Goal: Find specific page/section: Find specific page/section

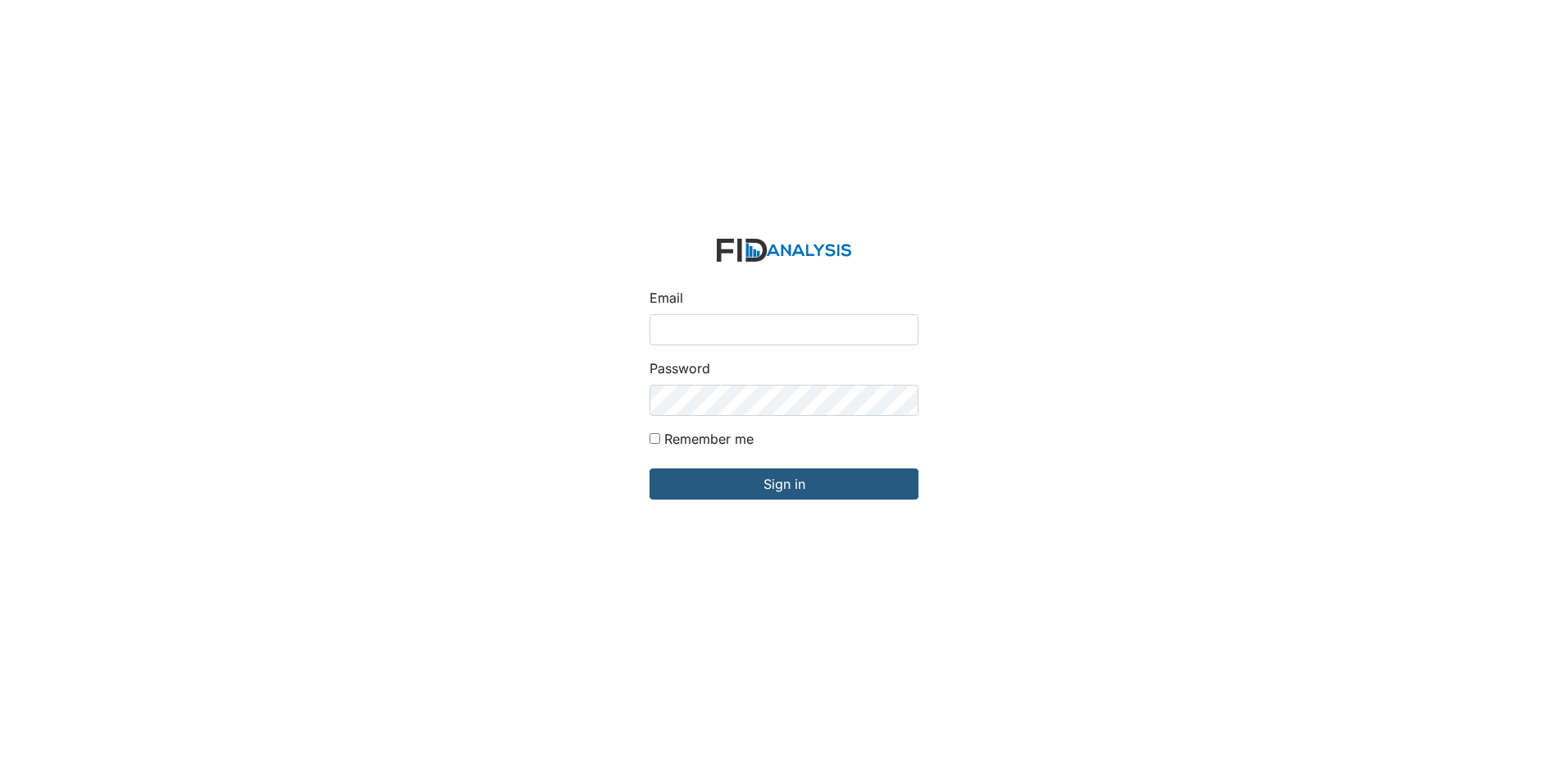
click at [698, 335] on input "Email" at bounding box center [784, 329] width 268 height 31
type input "[EMAIL_ADDRESS][DOMAIN_NAME]"
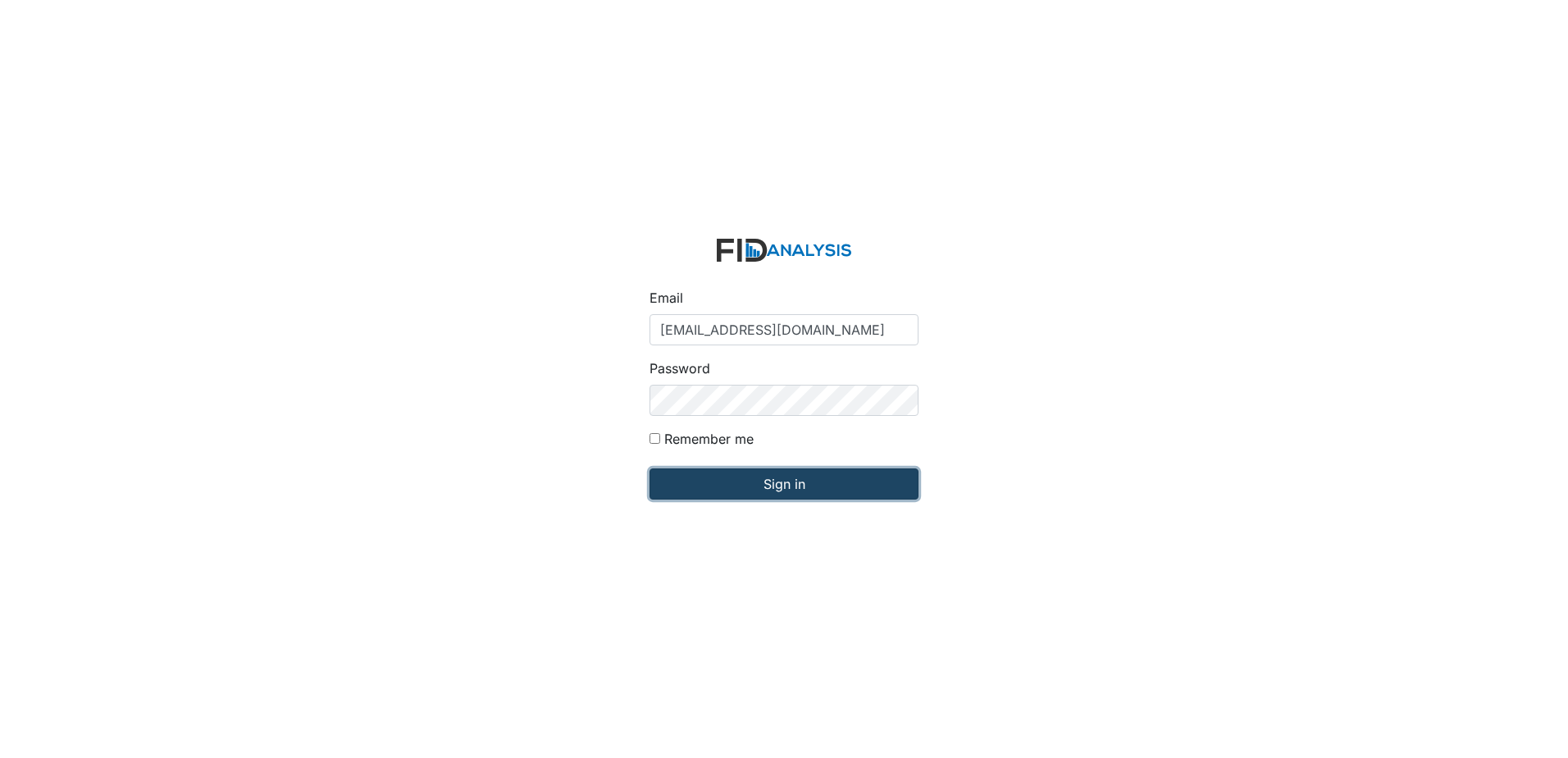
click at [772, 487] on input "Sign in" at bounding box center [784, 484] width 268 height 31
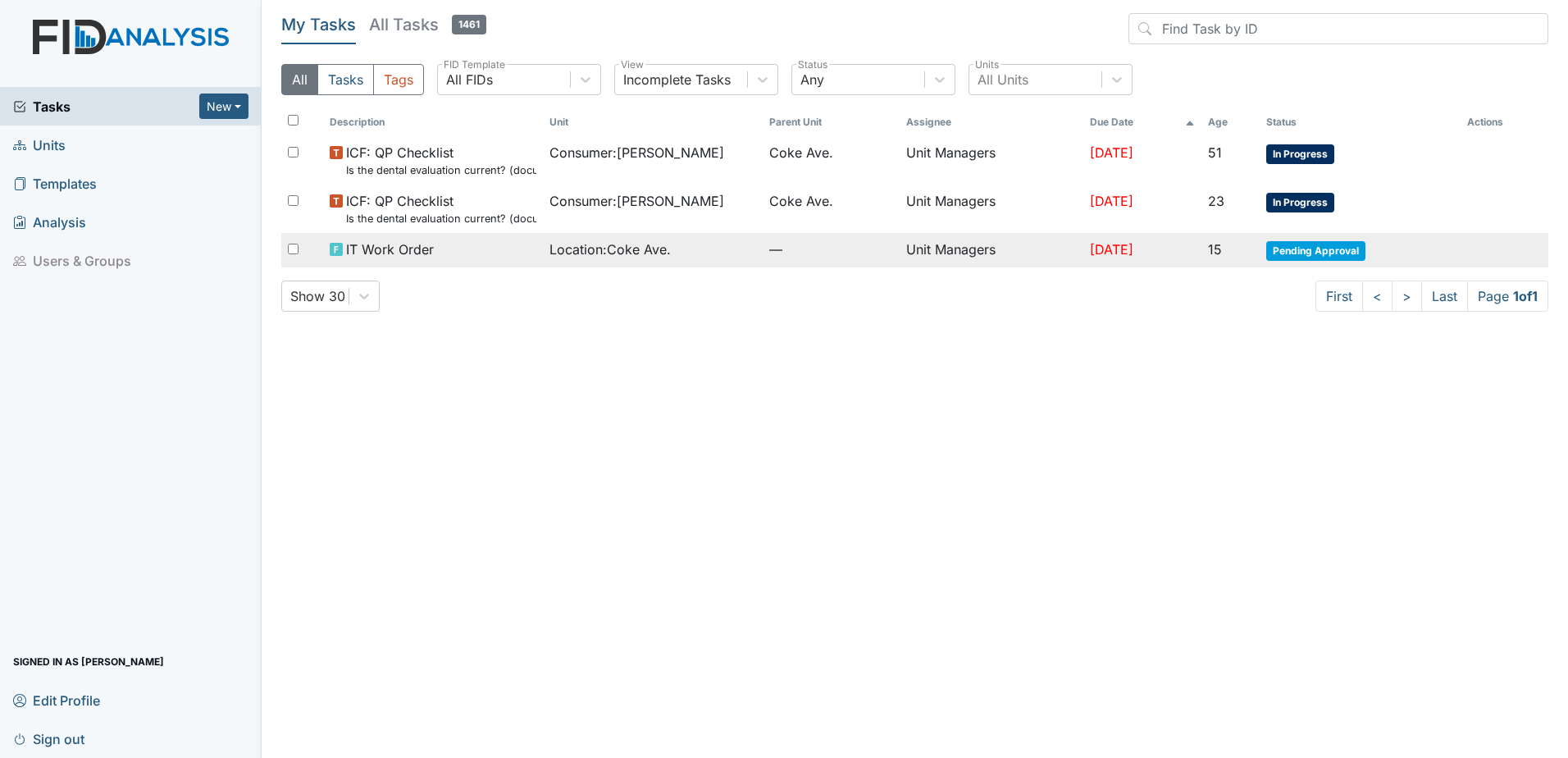
click at [1348, 250] on span "Pending Approval" at bounding box center [1315, 250] width 100 height 20
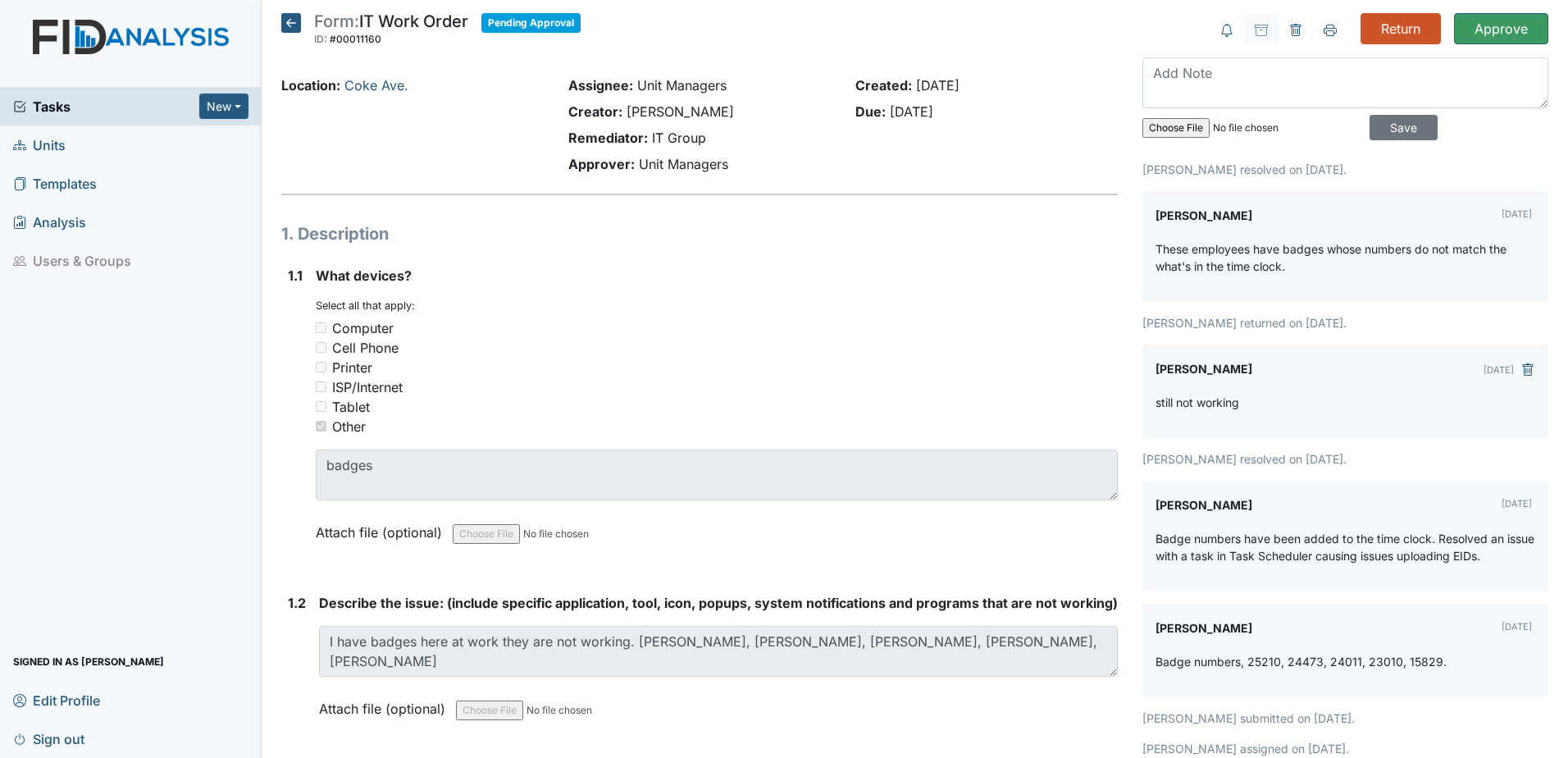
click at [297, 30] on icon at bounding box center [290, 23] width 20 height 20
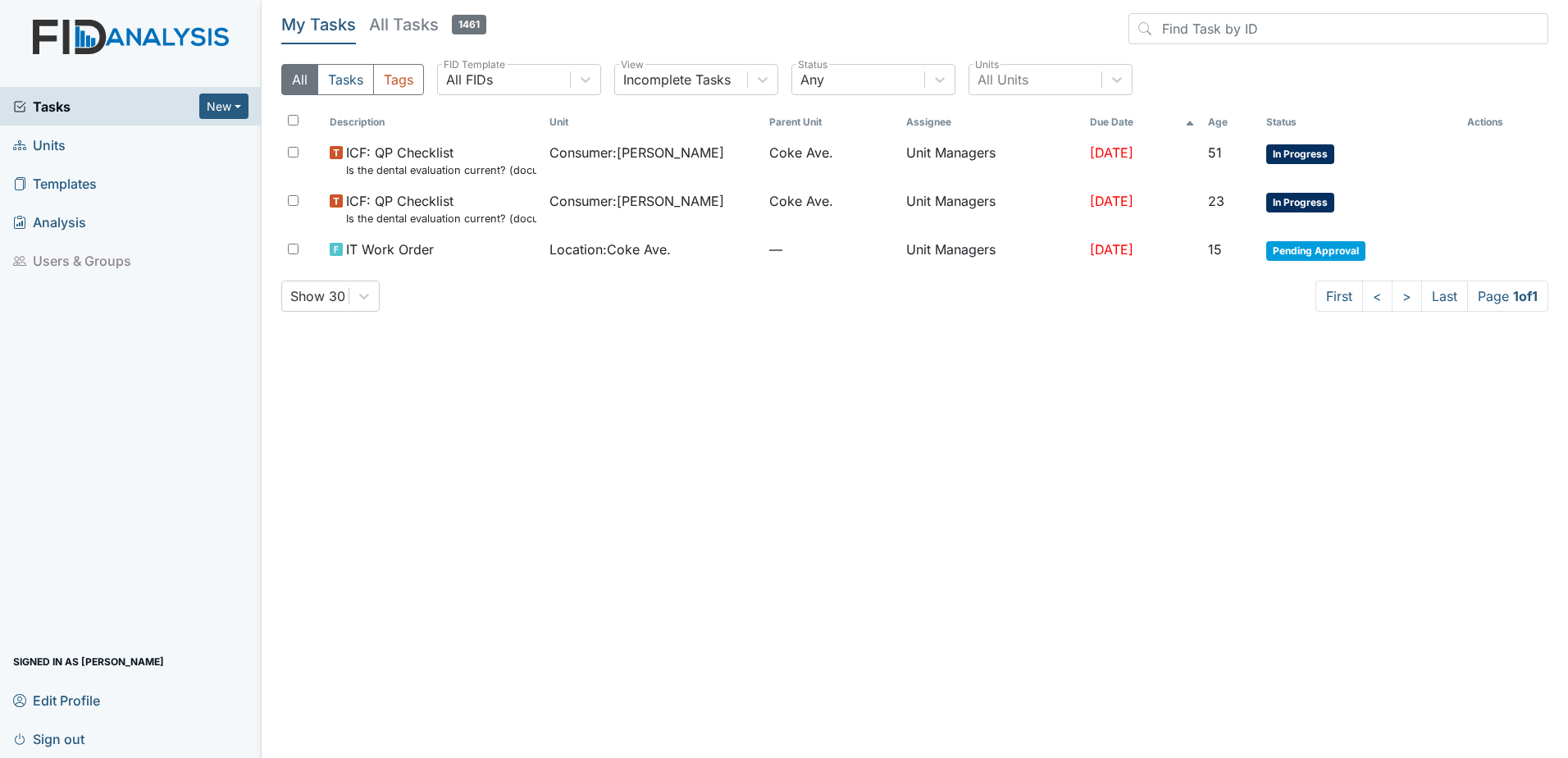
click at [48, 143] on span "Units" at bounding box center [39, 144] width 52 height 26
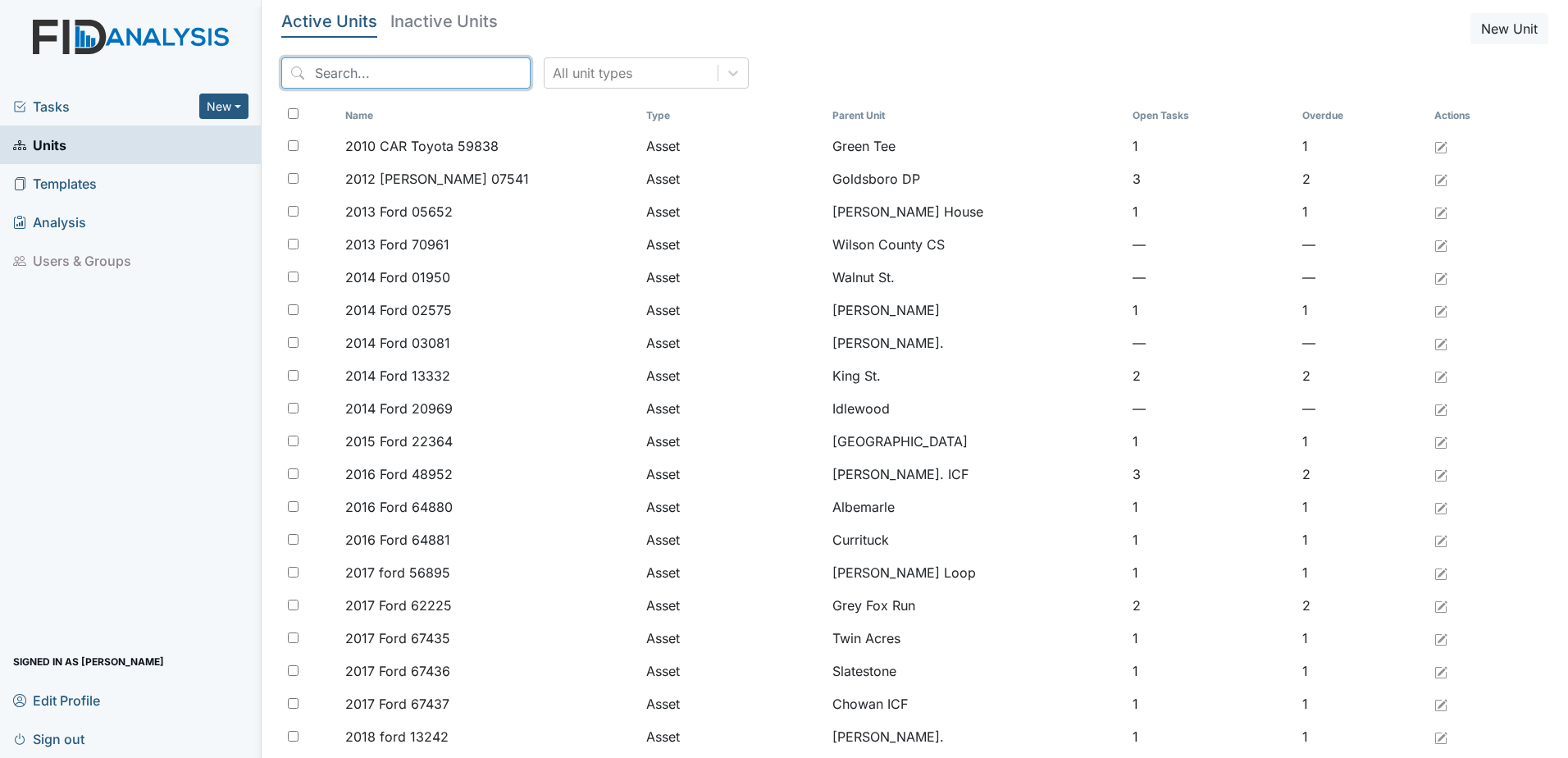
click at [464, 60] on input "search" at bounding box center [405, 73] width 249 height 31
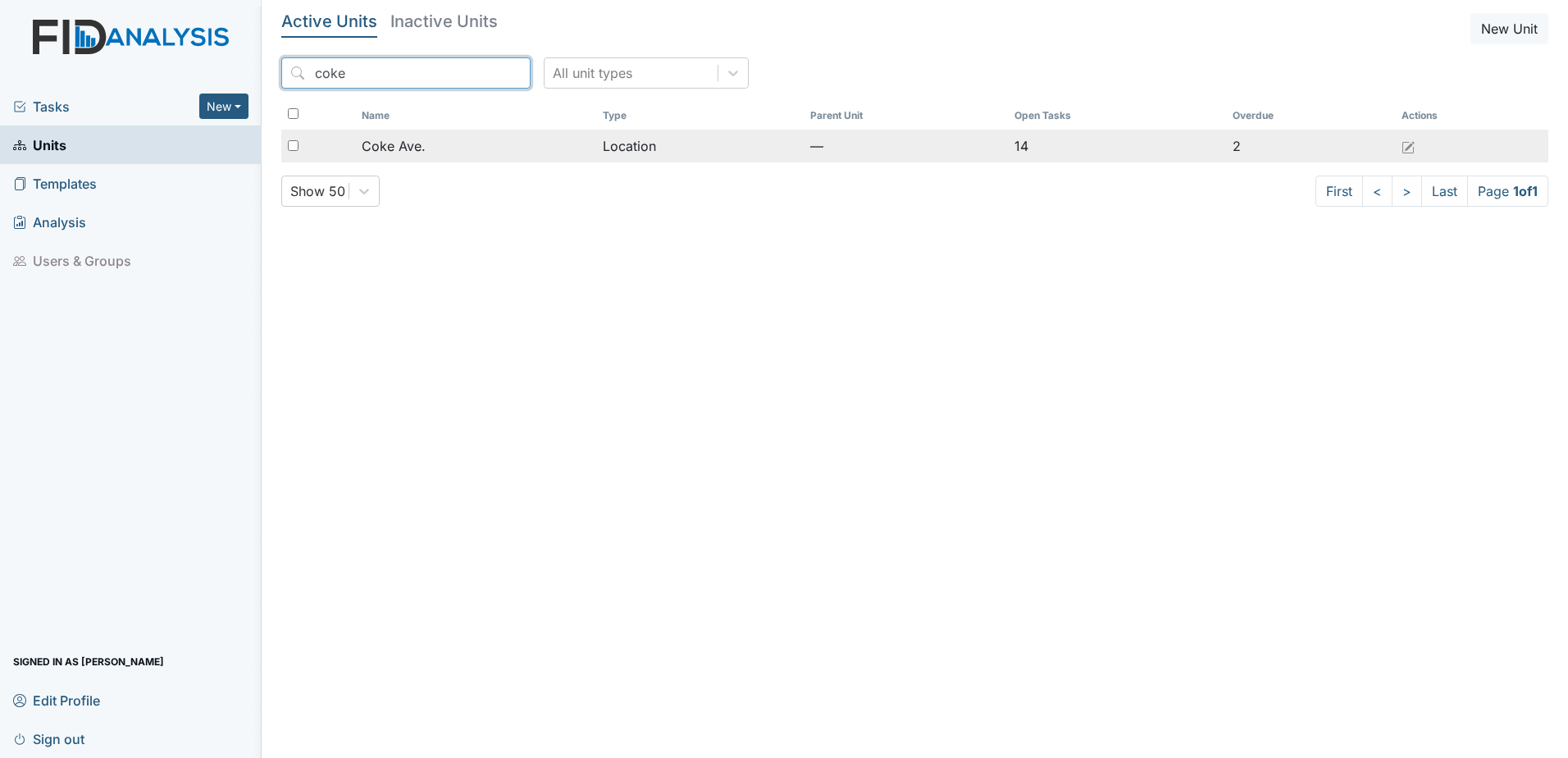
type input "coke"
click at [502, 150] on div "Coke Ave." at bounding box center [474, 145] width 227 height 20
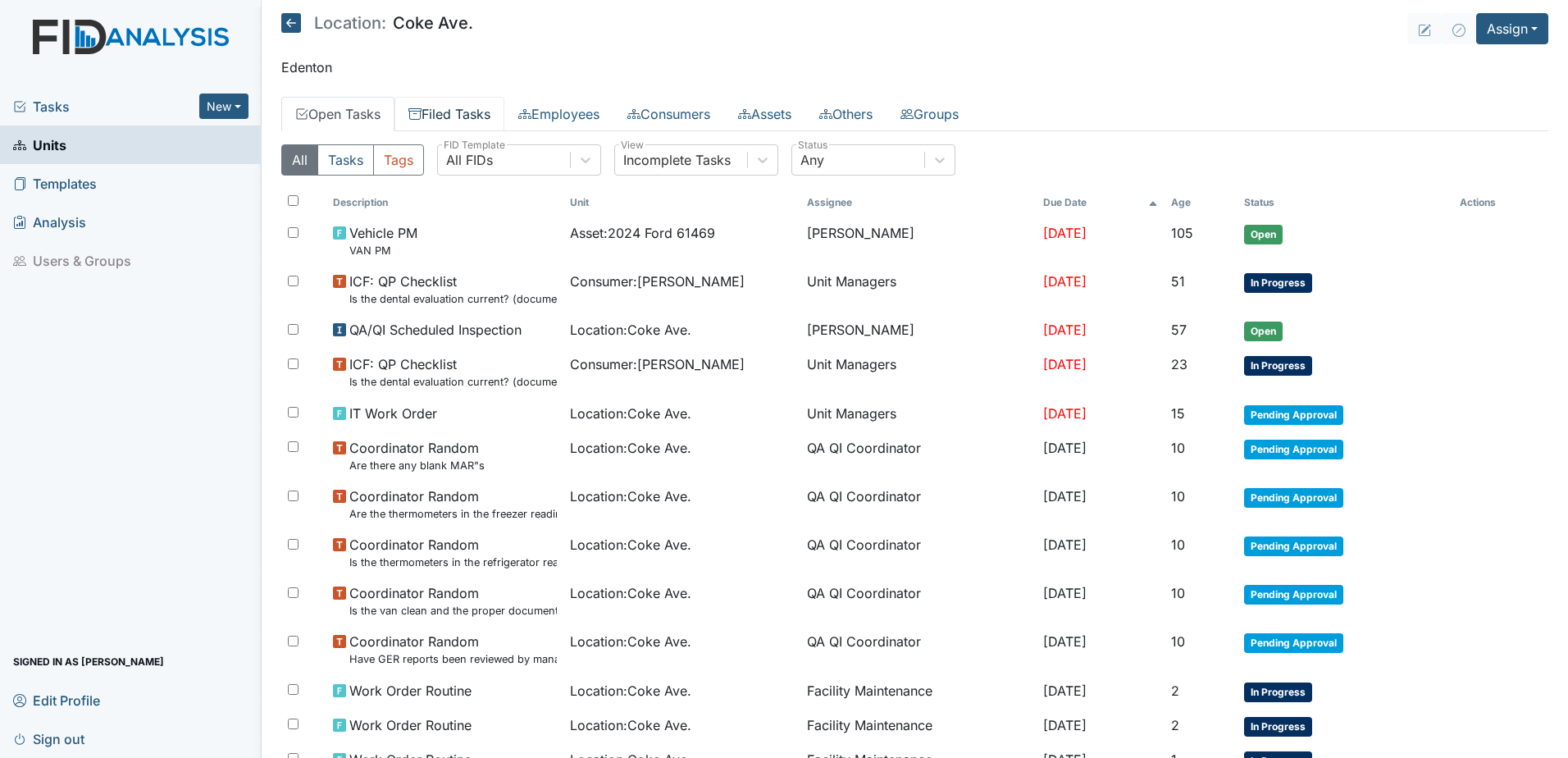
click at [444, 112] on link "Filed Tasks" at bounding box center [450, 114] width 110 height 34
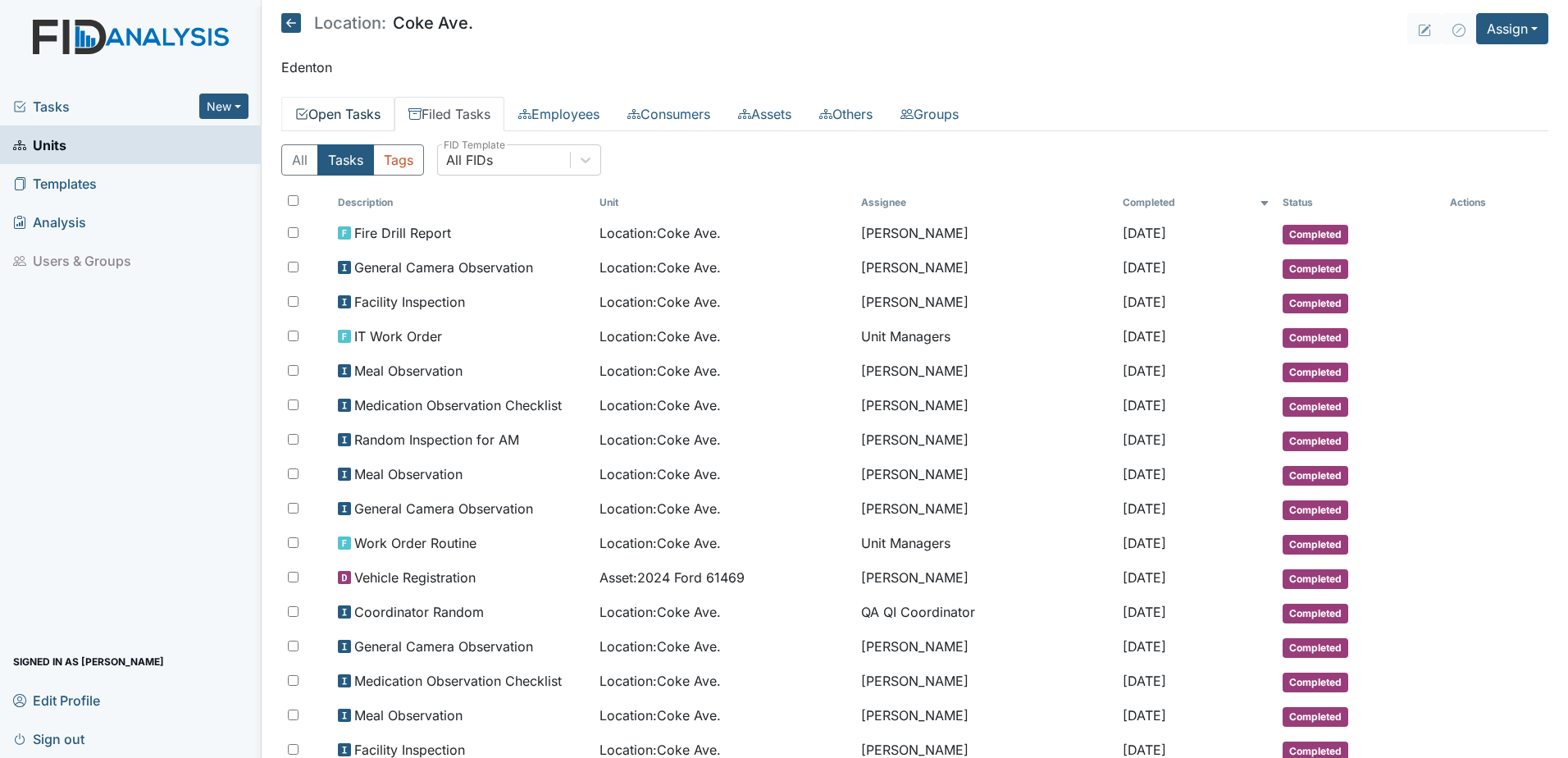
click at [369, 117] on link "Open Tasks" at bounding box center [337, 114] width 113 height 34
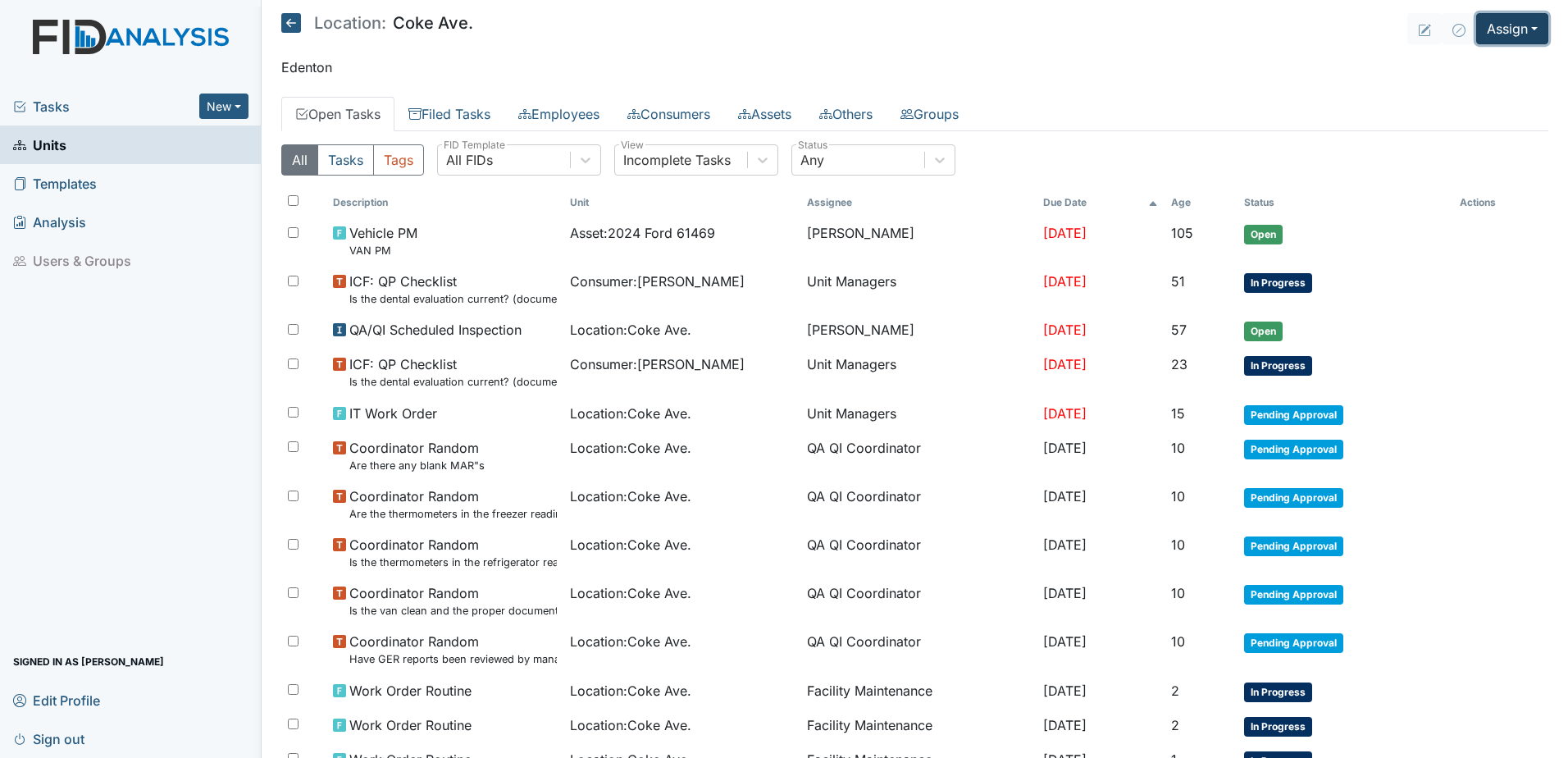
click at [1492, 27] on button "Assign" at bounding box center [1512, 28] width 72 height 31
